Goal: Task Accomplishment & Management: Use online tool/utility

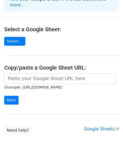
scroll to position [56, 0]
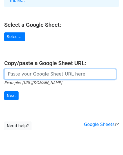
click at [44, 69] on input "url" at bounding box center [60, 74] width 112 height 11
paste input "https://docs.google.com/spreadsheets/d/1JRuMsdogqV51pv5LxkFDe75FywrxkCoixxpQHoW…"
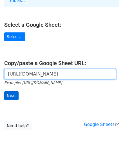
type input "https://docs.google.com/spreadsheets/d/1JRuMsdogqV51pv5LxkFDe75FywrxkCoixxpQHoW…"
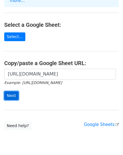
click at [15, 91] on input "Next" at bounding box center [11, 95] width 14 height 9
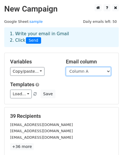
click at [83, 71] on select "Column A Column B" at bounding box center [88, 71] width 45 height 9
click at [66, 67] on select "Column A Column B" at bounding box center [88, 71] width 45 height 9
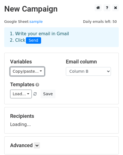
click at [30, 71] on link "Copy/paste..." at bounding box center [27, 71] width 34 height 9
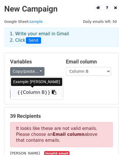
click at [30, 89] on link "{{Column B}}" at bounding box center [36, 92] width 53 height 9
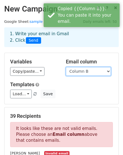
click at [92, 70] on select "Column A Column B" at bounding box center [88, 71] width 45 height 9
select select "Column A"
click at [66, 67] on select "Column A Column B" at bounding box center [88, 71] width 45 height 9
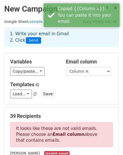
click at [65, 83] on h5 "Templates" at bounding box center [61, 84] width 103 height 6
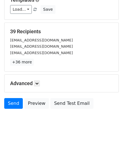
scroll to position [86, 0]
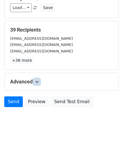
click at [39, 81] on icon at bounding box center [36, 81] width 3 height 3
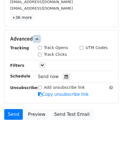
scroll to position [141, 0]
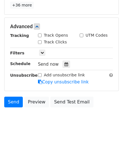
click at [38, 34] on input "Track Opens" at bounding box center [40, 35] width 4 height 4
checkbox input "true"
click at [42, 42] on div "Track Clicks" at bounding box center [52, 42] width 29 height 6
click at [40, 42] on input "Track Clicks" at bounding box center [40, 42] width 4 height 4
checkbox input "true"
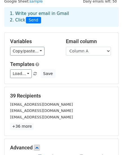
scroll to position [1, 0]
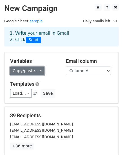
click at [35, 70] on link "Copy/paste..." at bounding box center [27, 70] width 34 height 9
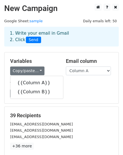
click at [65, 82] on h5 "Templates" at bounding box center [61, 84] width 103 height 6
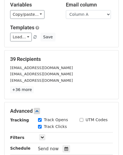
scroll to position [29, 0]
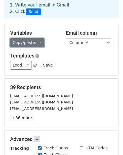
click at [31, 45] on link "Copy/paste..." at bounding box center [27, 42] width 34 height 9
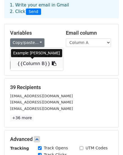
click at [33, 62] on link "{{Column B}}" at bounding box center [36, 63] width 53 height 9
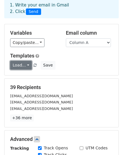
click at [25, 66] on link "Load..." at bounding box center [21, 65] width 22 height 9
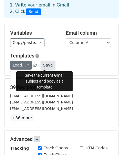
click at [44, 65] on button "Save" at bounding box center [47, 65] width 15 height 9
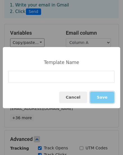
click at [100, 97] on button "Save" at bounding box center [102, 97] width 24 height 12
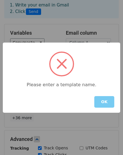
click at [102, 101] on button "OK" at bounding box center [104, 102] width 20 height 12
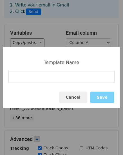
click at [58, 75] on input at bounding box center [61, 77] width 106 height 12
type input "a"
click at [98, 93] on button "Save" at bounding box center [102, 97] width 24 height 12
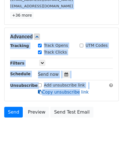
scroll to position [141, 0]
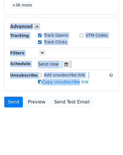
drag, startPoint x: 4, startPoint y: 4, endPoint x: 92, endPoint y: 88, distance: 121.7
copy main "New Campaign Daily emails left: 50 Google Sheet: sample 1. Write your email in …"
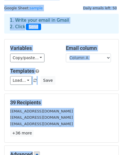
scroll to position [0, 0]
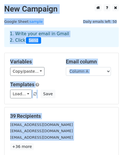
click at [60, 88] on div "Templates Load... a Save" at bounding box center [61, 89] width 111 height 17
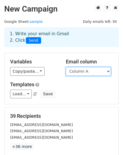
click at [81, 72] on select "Column A Column B" at bounding box center [88, 71] width 45 height 9
click at [66, 67] on select "Column A Column B" at bounding box center [88, 71] width 45 height 9
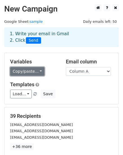
click at [30, 74] on link "Copy/paste..." at bounding box center [27, 71] width 34 height 9
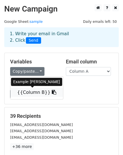
click at [39, 93] on link "{{Column B}}" at bounding box center [36, 92] width 53 height 9
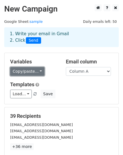
click at [24, 72] on link "Copy/paste..." at bounding box center [27, 71] width 34 height 9
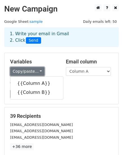
click at [39, 73] on link "Copy/paste..." at bounding box center [27, 71] width 34 height 9
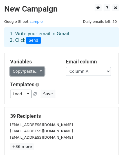
click at [39, 73] on link "Copy/paste..." at bounding box center [27, 71] width 34 height 9
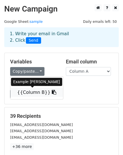
click at [37, 92] on link "{{Column B}}" at bounding box center [36, 92] width 53 height 9
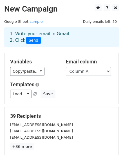
click at [31, 39] on span "Send" at bounding box center [33, 40] width 15 height 7
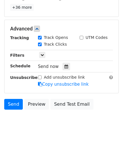
scroll to position [141, 0]
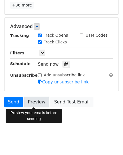
click at [33, 103] on link "Preview" at bounding box center [36, 101] width 25 height 11
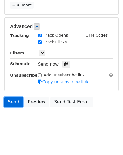
click at [13, 102] on link "Send" at bounding box center [13, 101] width 19 height 11
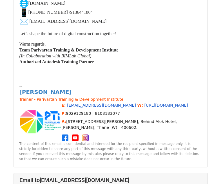
scroll to position [1462, 0]
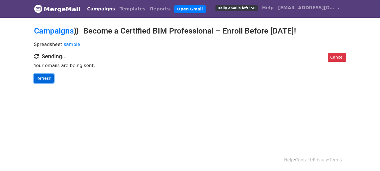
click at [39, 78] on link "Refresh" at bounding box center [44, 78] width 20 height 9
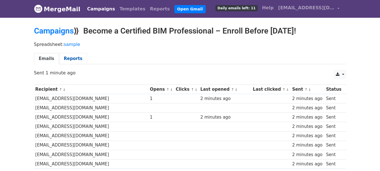
click at [73, 58] on link "Reports" at bounding box center [73, 59] width 28 height 12
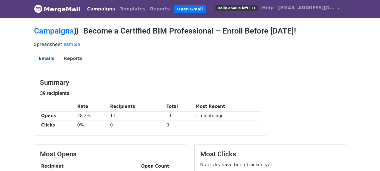
click at [45, 57] on link "Emails" at bounding box center [46, 59] width 25 height 12
